Goal: Task Accomplishment & Management: Complete application form

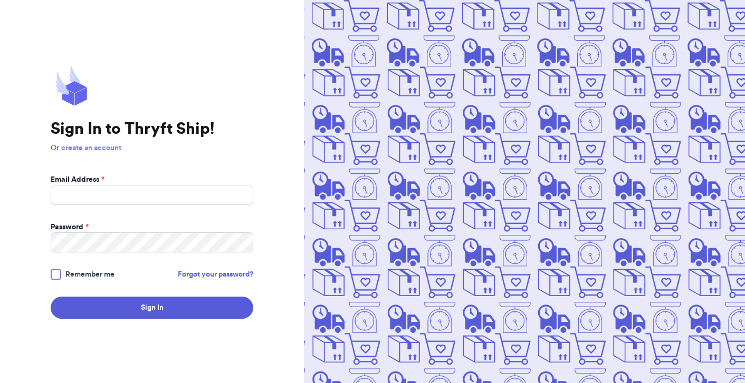
click at [93, 147] on link "create an account" at bounding box center [91, 148] width 60 height 7
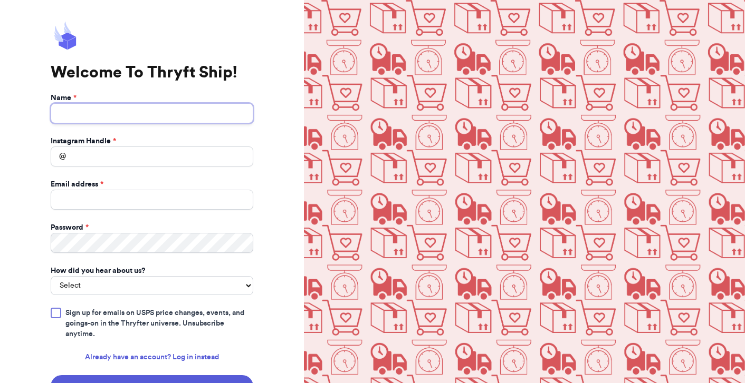
click at [156, 114] on input "Name *" at bounding box center [152, 113] width 203 height 20
type input "genevieve curtis"
type input "blushbyvieve@gmail.com"
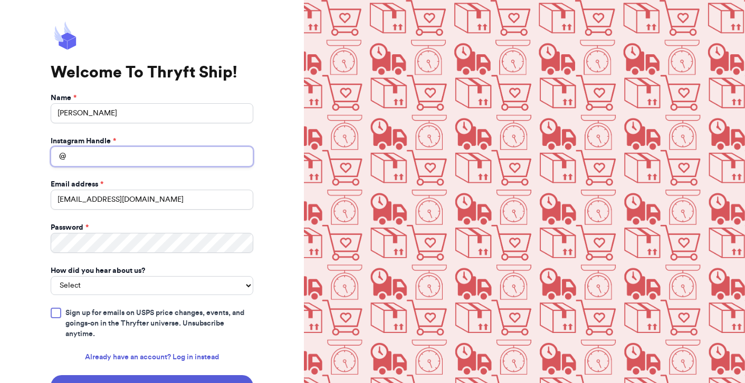
click at [144, 154] on input "Instagram Handle *" at bounding box center [152, 157] width 203 height 20
type input "curtisfamilycollective"
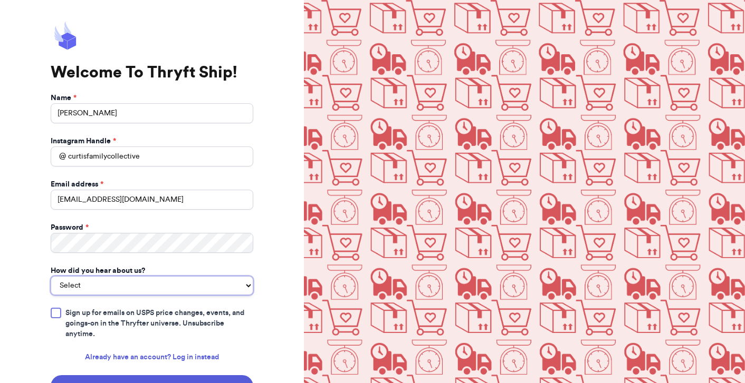
click at [83, 288] on select "Select You reached out to me directly I saw another business post about Thryft …" at bounding box center [152, 285] width 203 height 19
select select "you_reached_out_to_me"
click at [56, 315] on div at bounding box center [56, 313] width 11 height 11
click at [0, 0] on input "Sign up for emails on USPS price changes, events, and goings-on in the Thryfter…" at bounding box center [0, 0] width 0 height 0
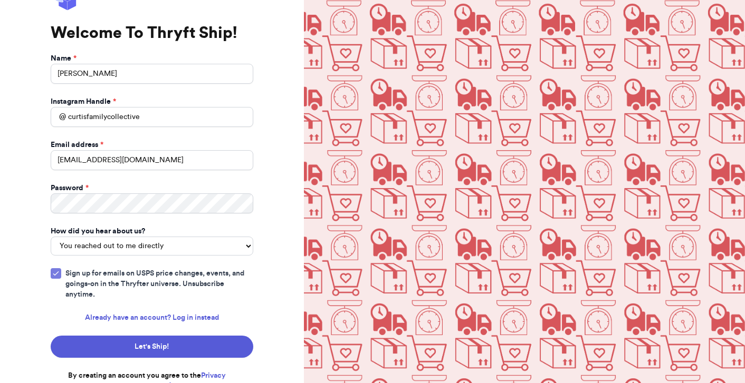
scroll to position [50, 0]
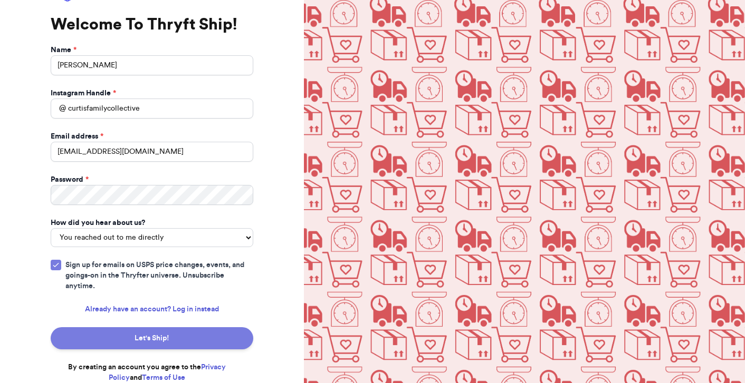
click at [128, 339] on button "Let's Ship!" at bounding box center [152, 339] width 203 height 22
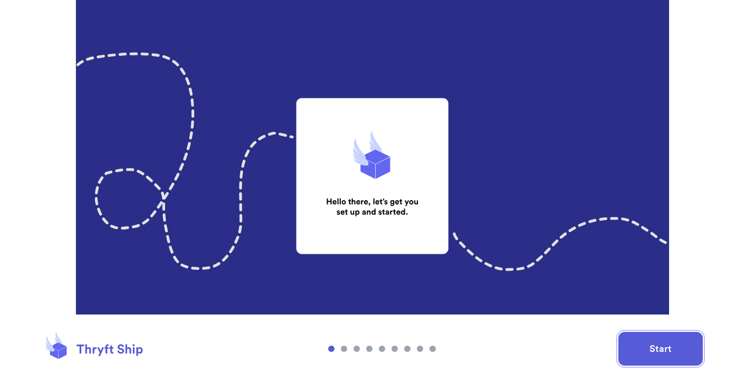
click at [647, 348] on button "Start" at bounding box center [660, 349] width 84 height 34
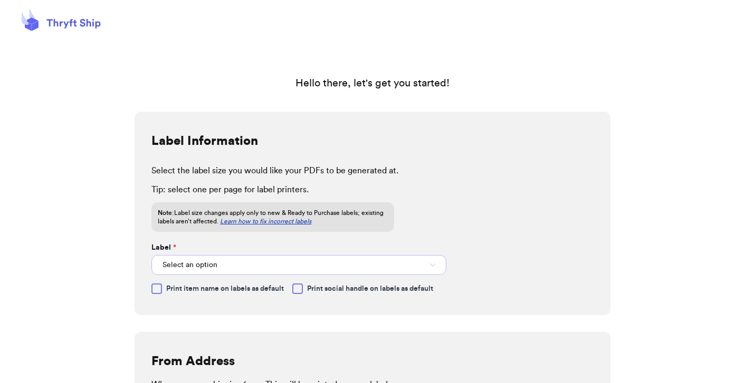
click at [187, 264] on span "Select an option" at bounding box center [189, 265] width 55 height 11
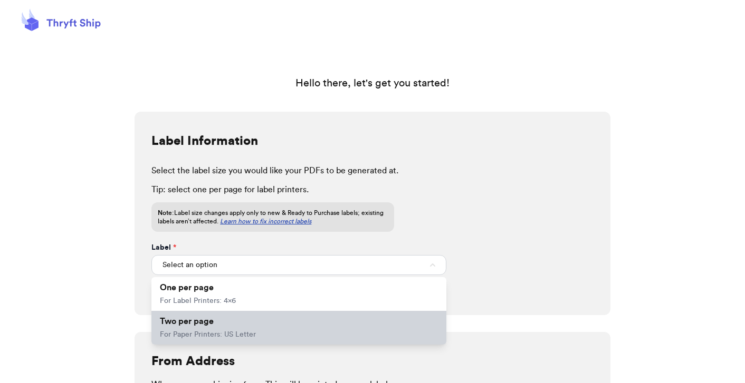
click at [185, 321] on span "Two per page" at bounding box center [187, 321] width 54 height 8
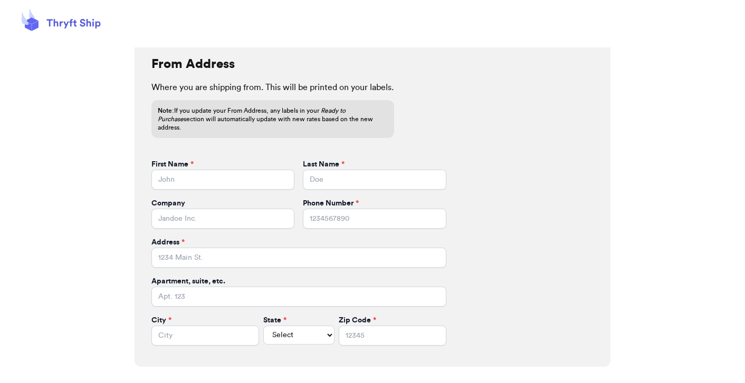
scroll to position [299, 0]
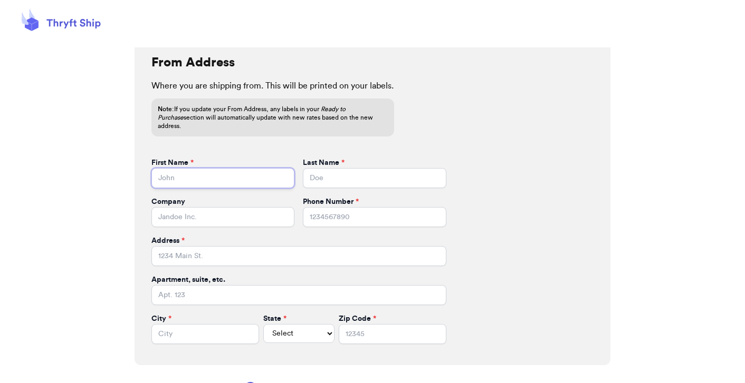
click at [200, 174] on input "First Name *" at bounding box center [222, 178] width 143 height 20
type input "[PERSON_NAME]"
type input "5039567414"
type input "[STREET_ADDRESS][PERSON_NAME]"
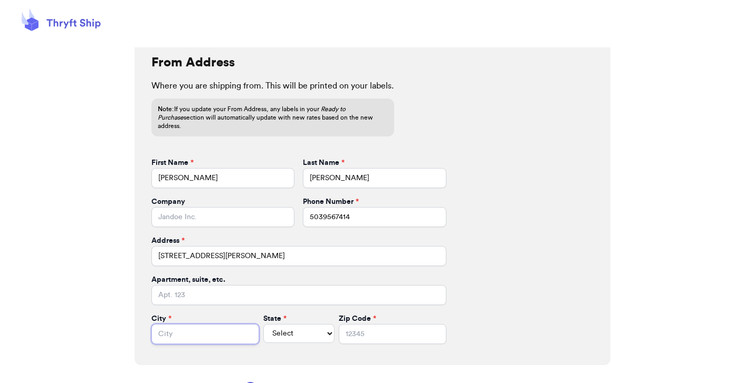
type input "colton"
select select "OR"
type input "97017"
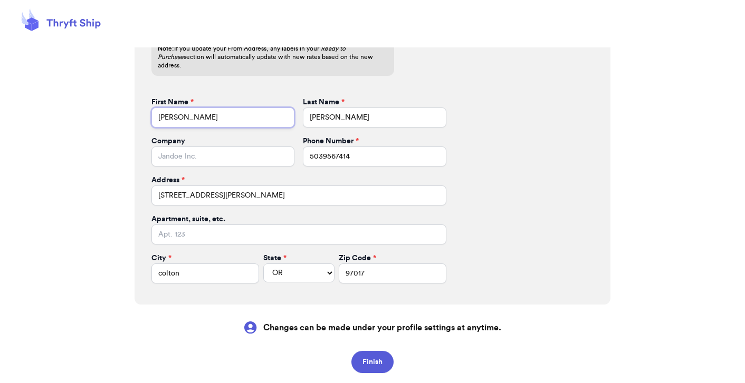
scroll to position [375, 0]
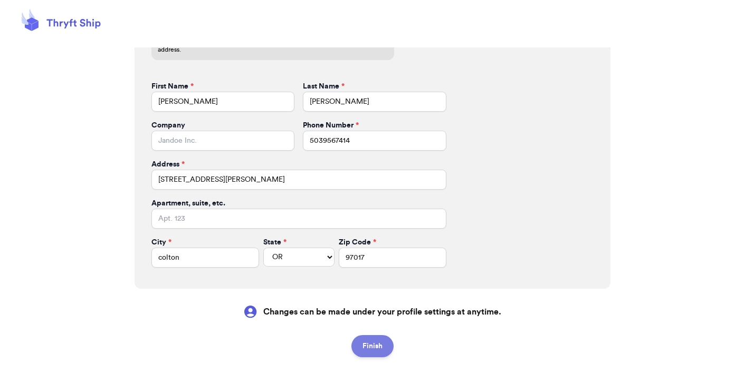
click at [371, 338] on button "Finish" at bounding box center [372, 346] width 42 height 22
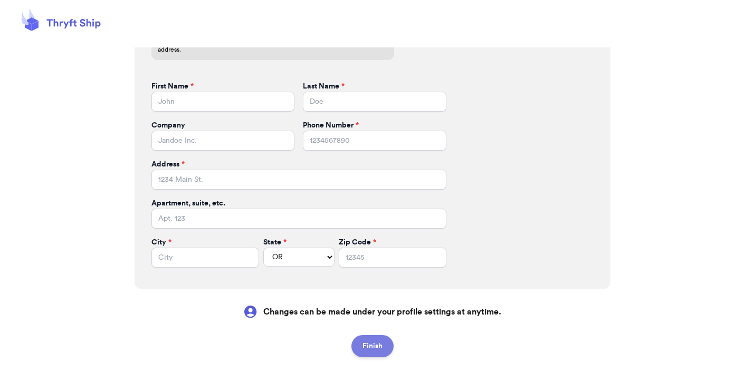
select select
type input "[PERSON_NAME]"
type input "5039567414"
type input "[STREET_ADDRESS][PERSON_NAME]"
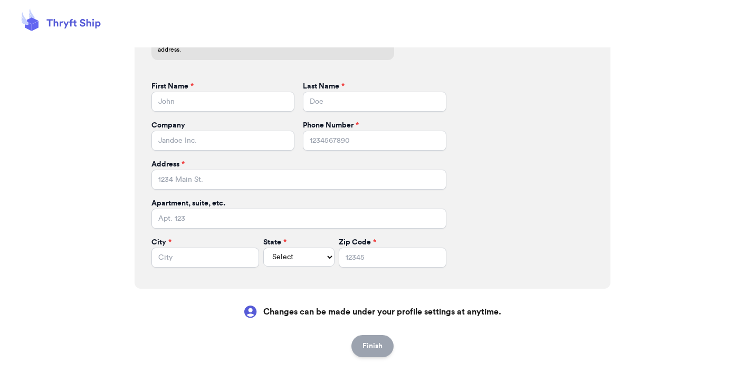
type input "colton"
select select "OR"
type input "97017"
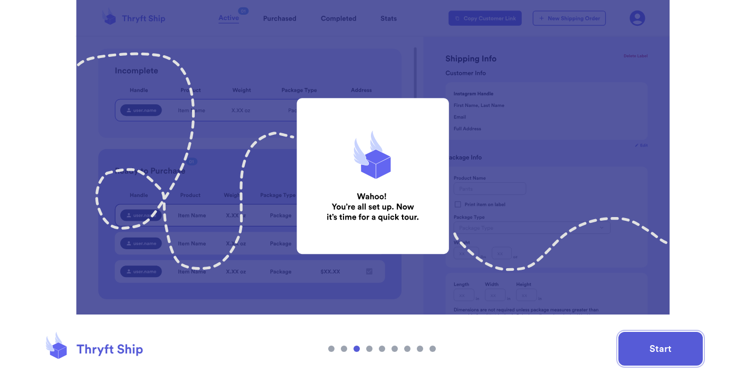
click at [646, 341] on button "Start" at bounding box center [660, 349] width 84 height 34
